Goal: Check status: Check status

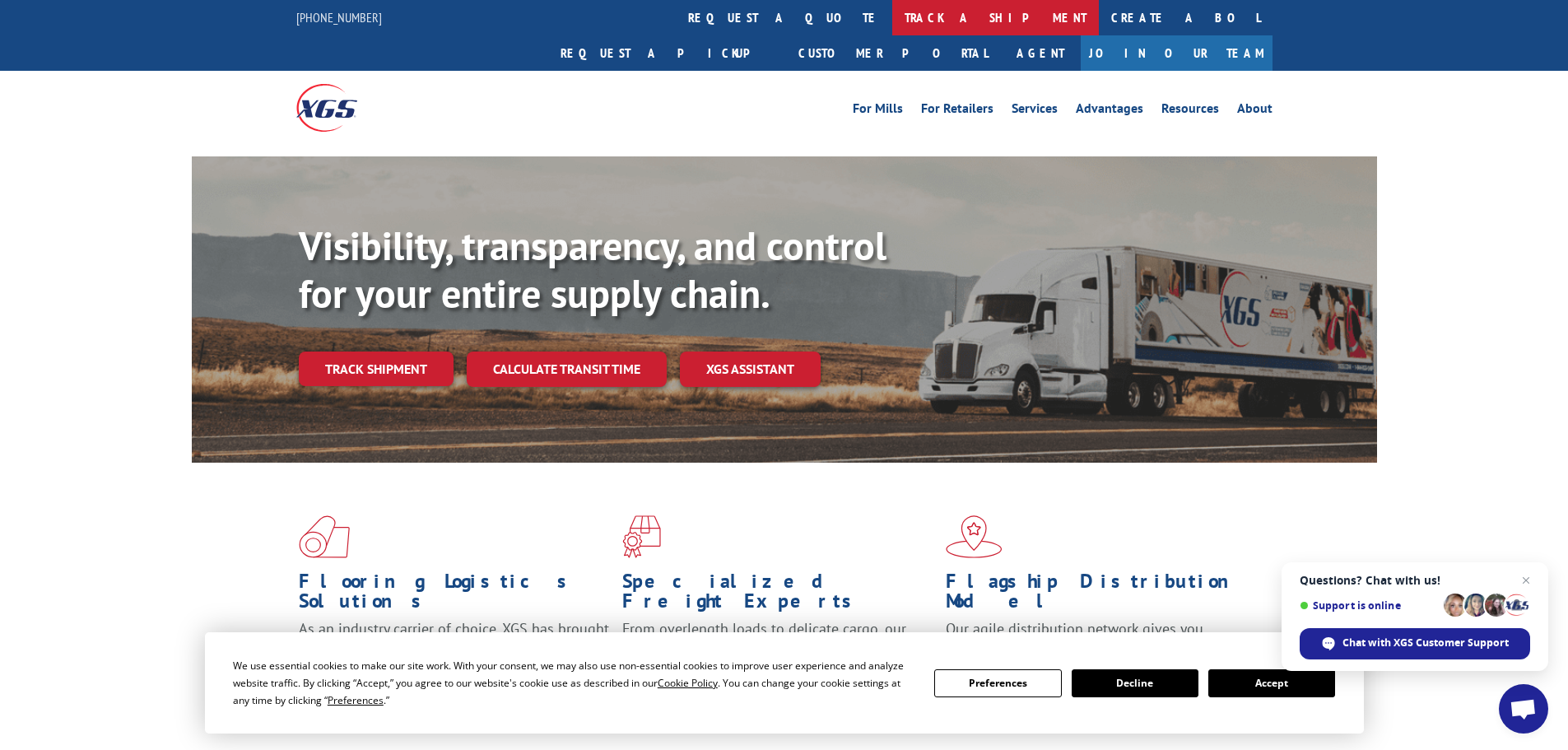
click at [893, 28] on link "track a shipment" at bounding box center [995, 18] width 207 height 35
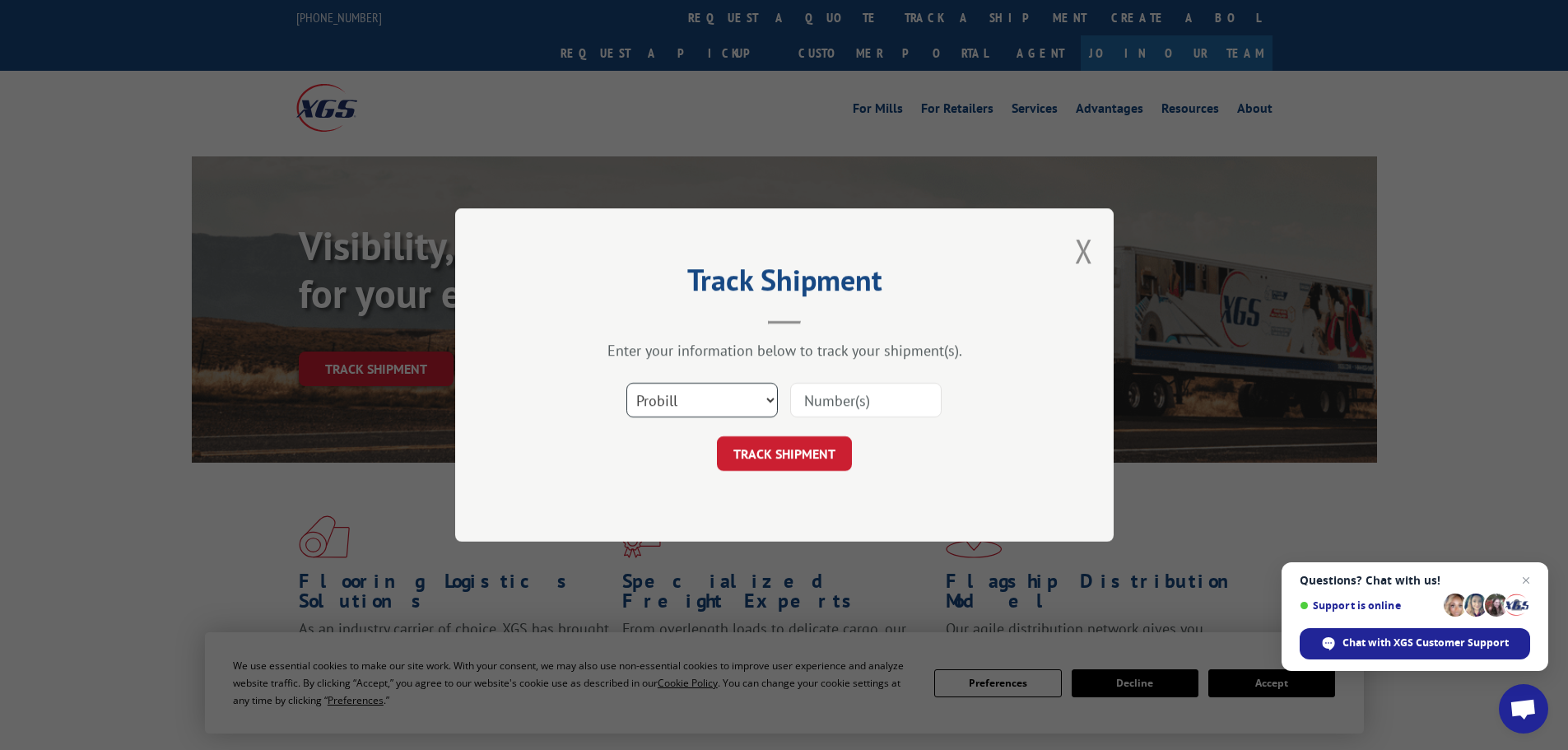
click at [732, 412] on select "Select category... Probill BOL PO" at bounding box center [702, 399] width 152 height 34
click at [626, 383] on select "Select category... Probill BOL PO" at bounding box center [702, 399] width 152 height 34
drag, startPoint x: 888, startPoint y: 385, endPoint x: 862, endPoint y: 400, distance: 30.0
click at [887, 388] on input at bounding box center [866, 399] width 152 height 34
type input "7079820"
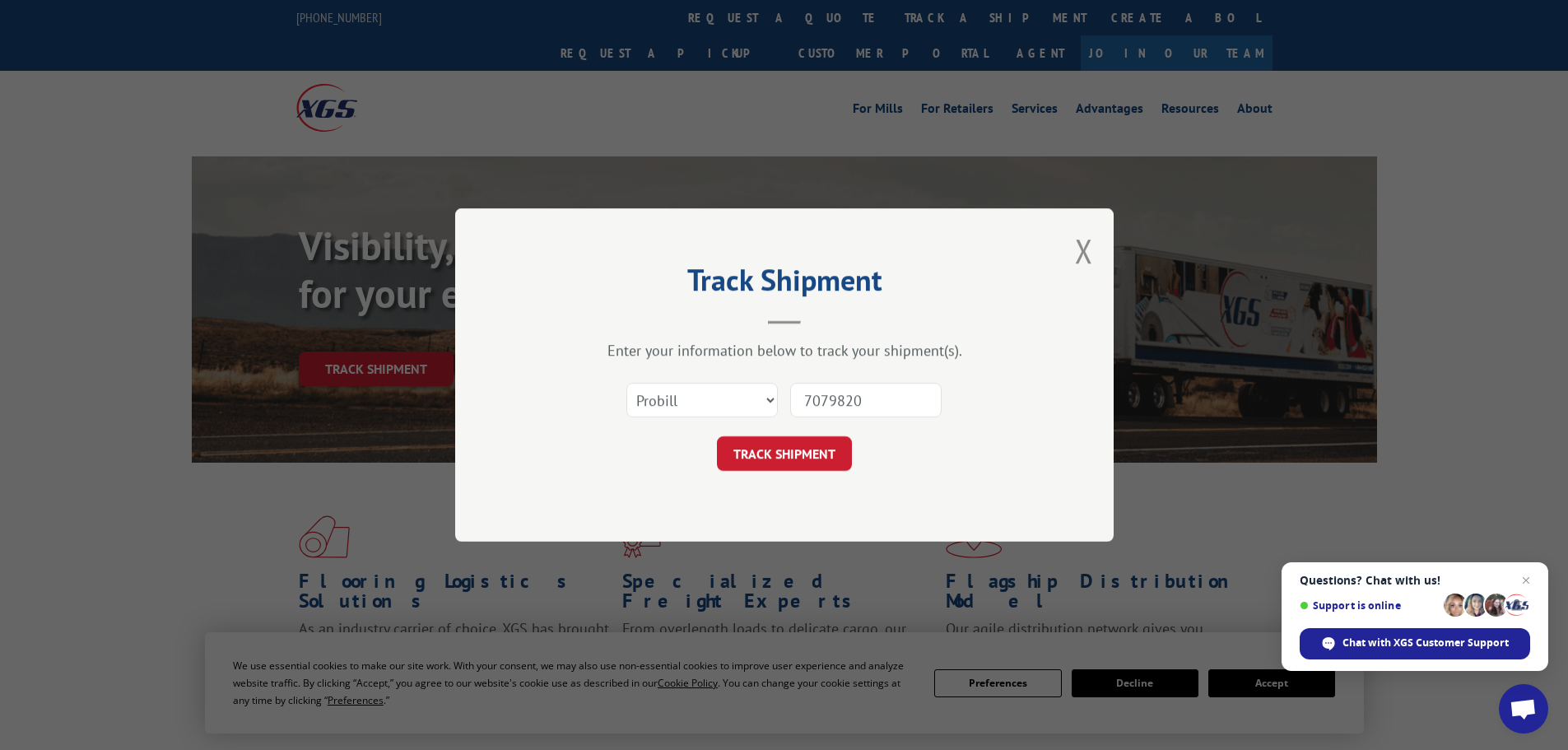
click at [717, 437] on button "TRACK SHIPMENT" at bounding box center [785, 453] width 135 height 34
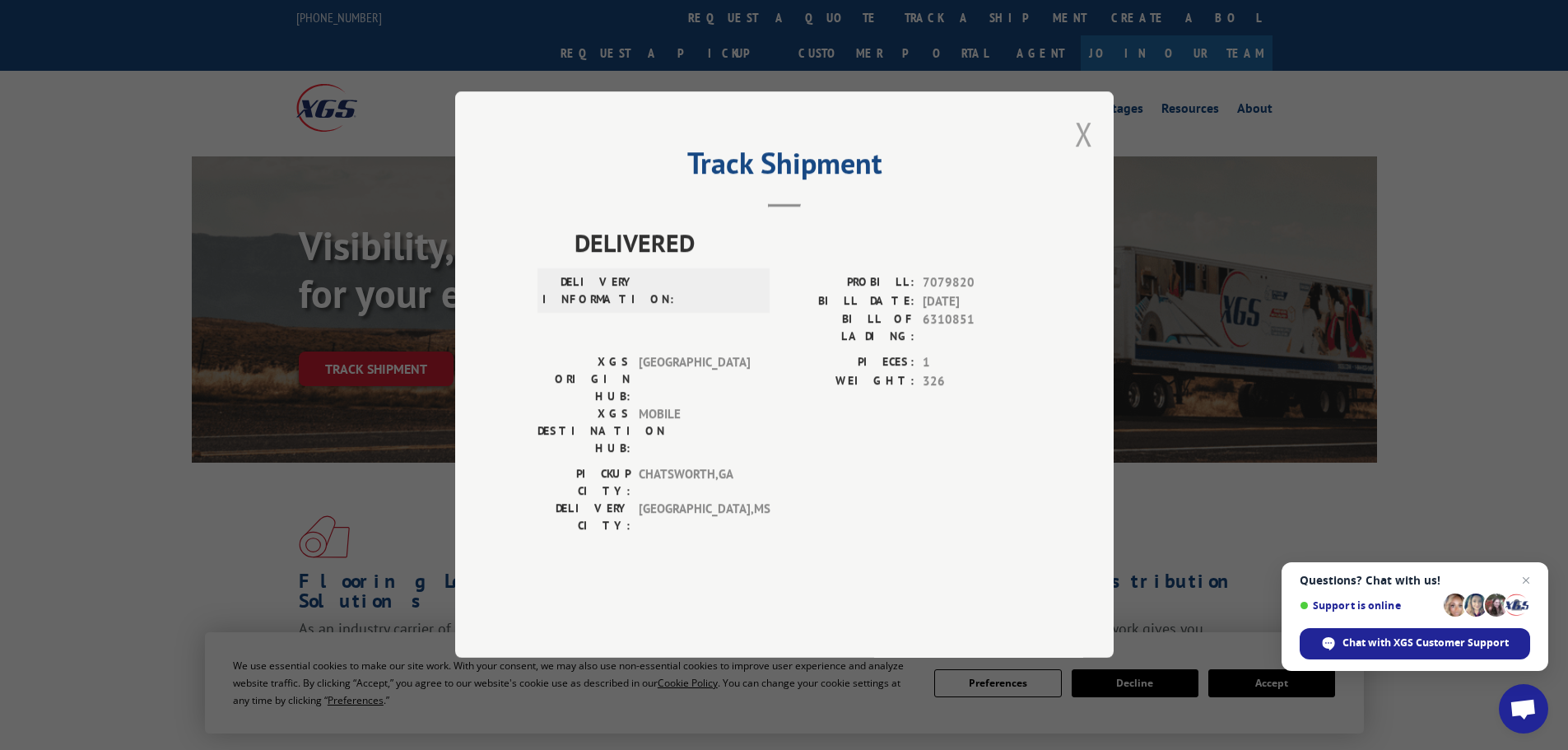
click at [1084, 156] on button "Close modal" at bounding box center [1084, 133] width 19 height 44
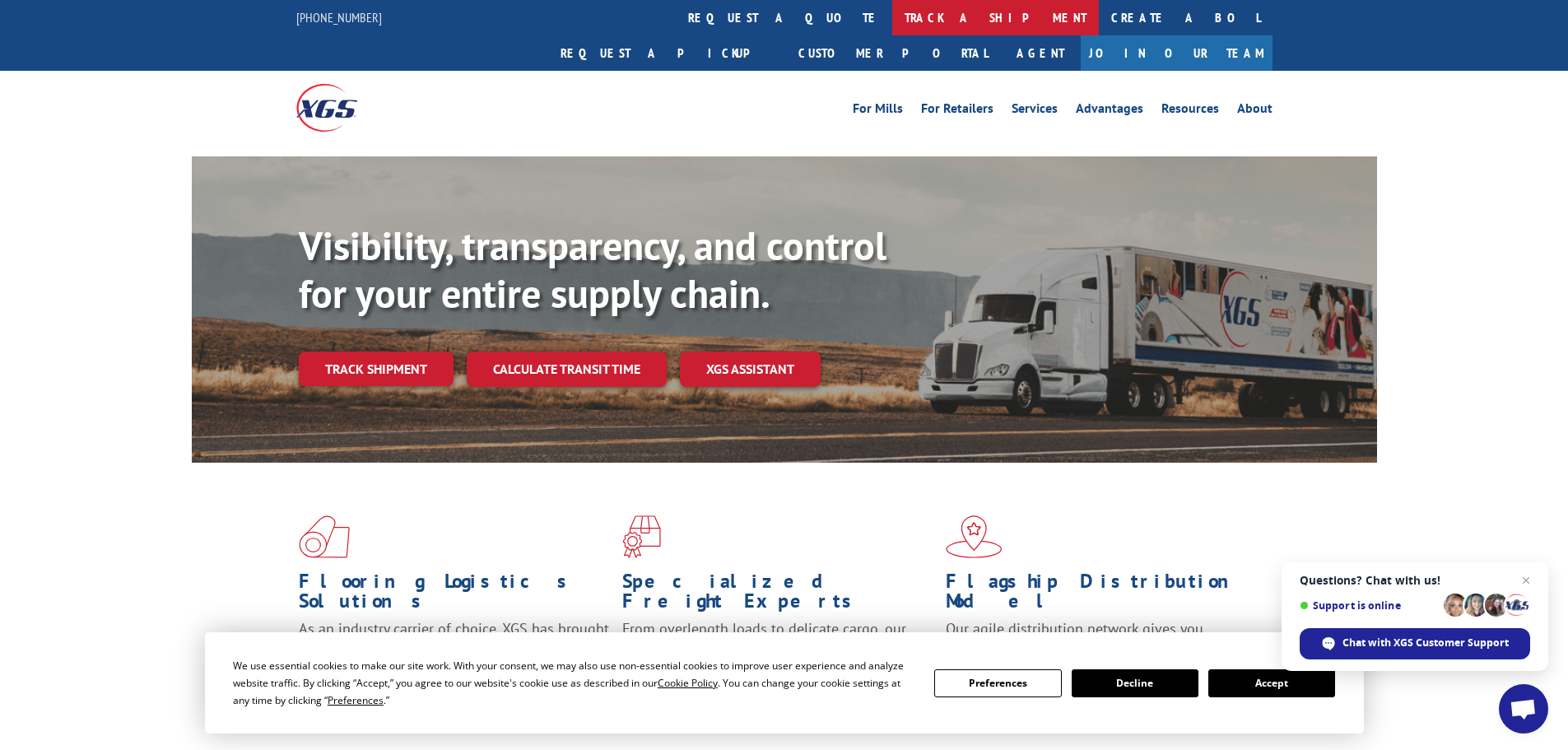
click at [893, 28] on link "track a shipment" at bounding box center [995, 18] width 207 height 35
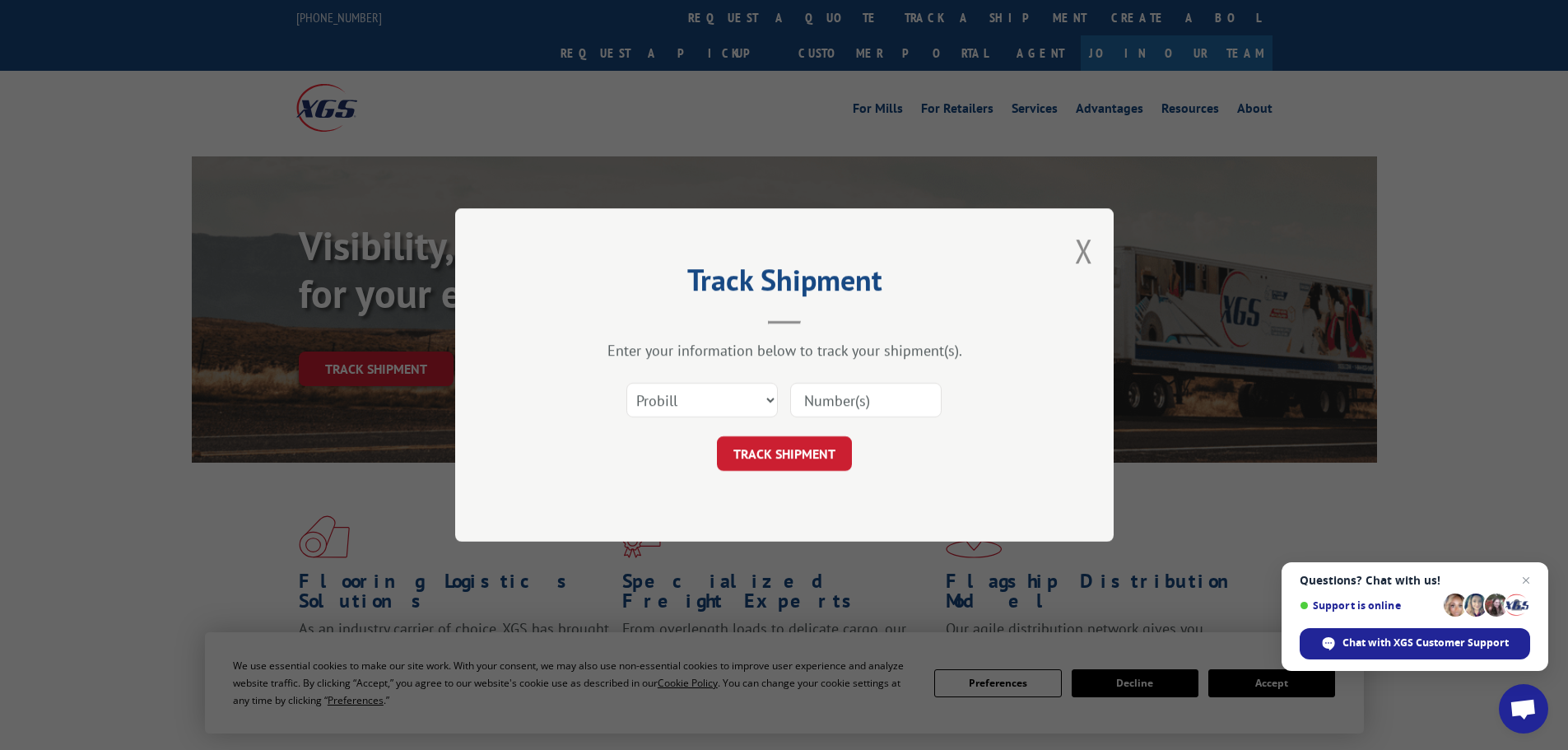
click at [755, 426] on div "Select category... Probill BOL PO" at bounding box center [784, 400] width 494 height 55
drag, startPoint x: 618, startPoint y: 387, endPoint x: 640, endPoint y: 392, distance: 22.6
click at [620, 387] on div "Select category... Probill BOL PO" at bounding box center [784, 400] width 494 height 55
click at [661, 398] on select "Select category... Probill BOL PO" at bounding box center [702, 399] width 152 height 34
select select "bol"
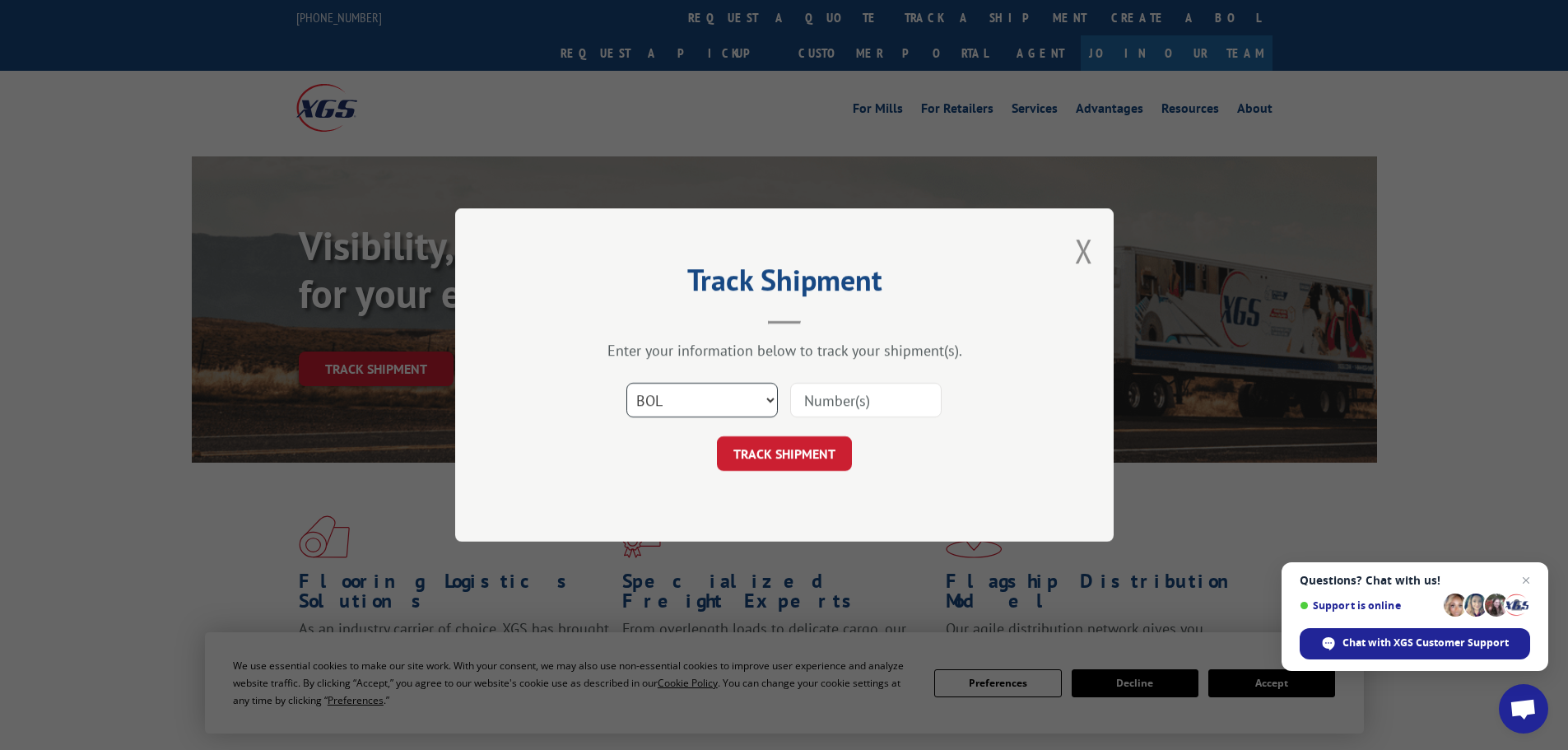
click at [626, 383] on select "Select category... Probill BOL PO" at bounding box center [702, 399] width 152 height 34
click at [818, 422] on div "Select category... Probill BOL PO" at bounding box center [784, 400] width 494 height 55
click at [822, 399] on input at bounding box center [866, 399] width 152 height 34
type input "7079820"
click button "TRACK SHIPMENT" at bounding box center [785, 453] width 135 height 34
